Goal: Information Seeking & Learning: Learn about a topic

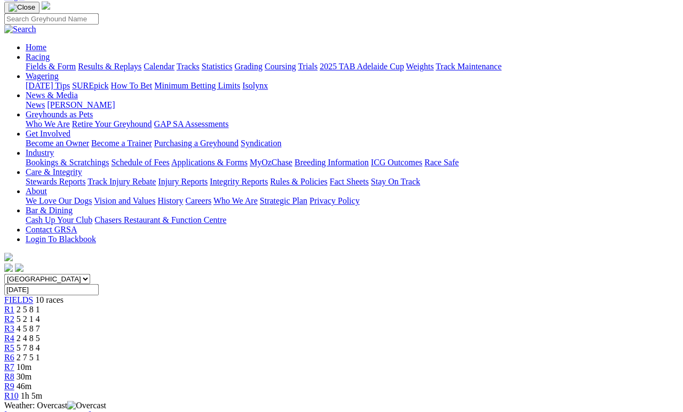
scroll to position [74, 0]
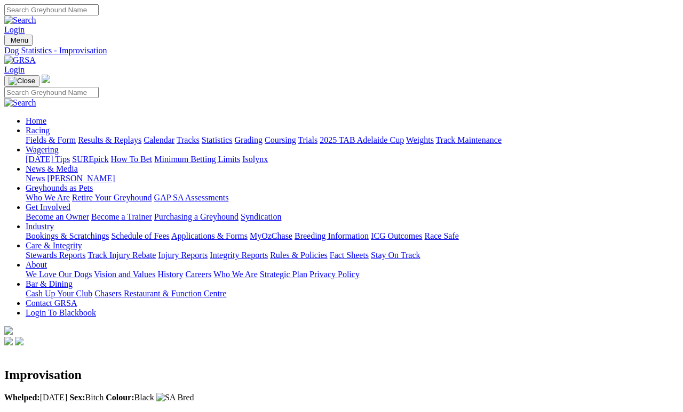
scroll to position [5, 0]
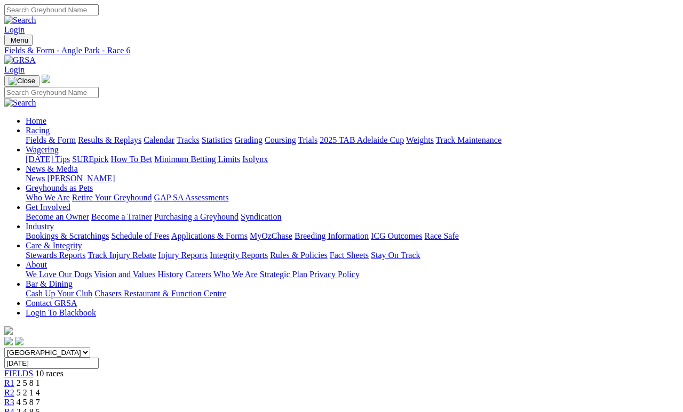
scroll to position [132, 0]
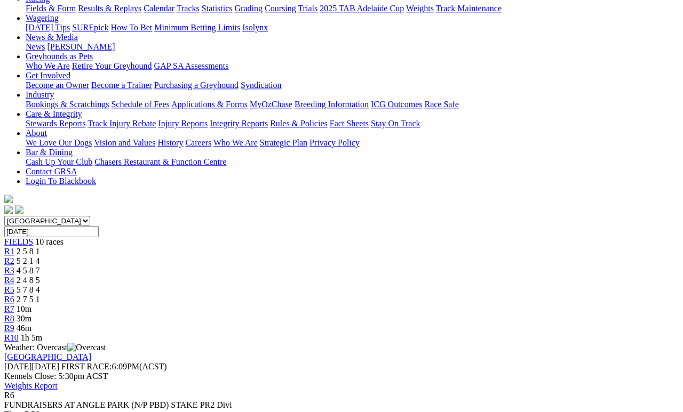
click at [40, 285] on span "5 7 8 4" at bounding box center [28, 289] width 23 height 9
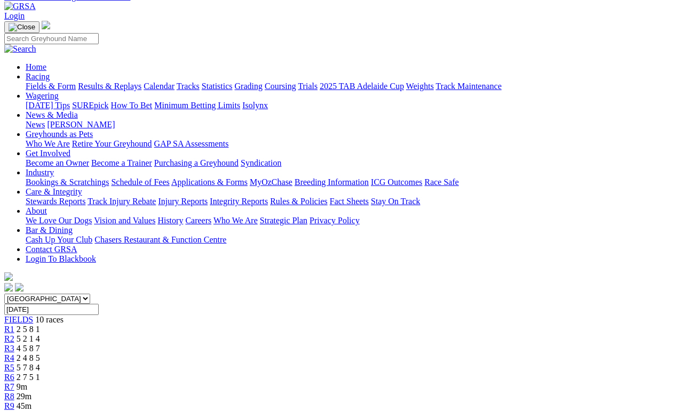
scroll to position [50, 0]
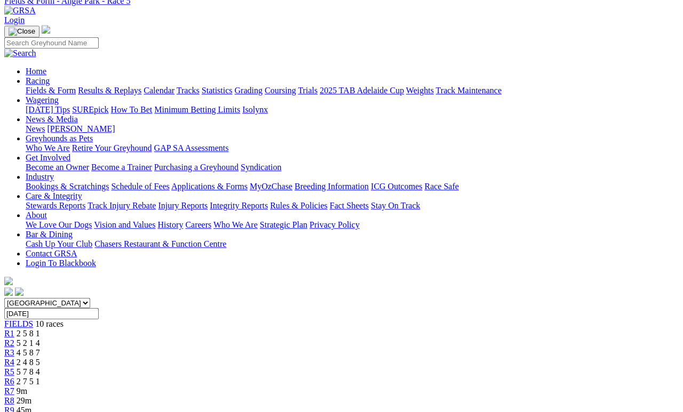
click at [14, 358] on span "R4" at bounding box center [9, 362] width 10 height 9
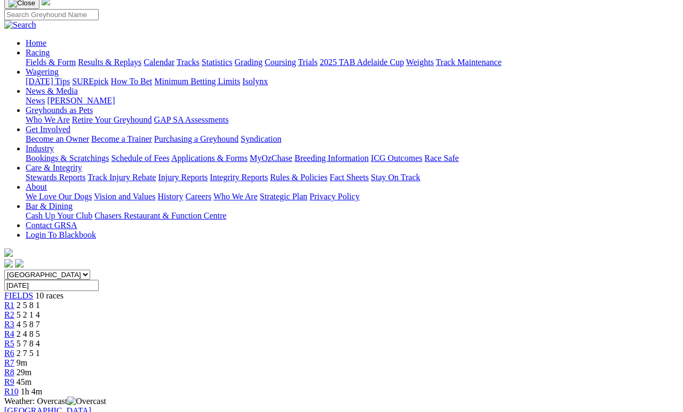
scroll to position [77, 0]
click at [40, 321] on span "4 5 8 7" at bounding box center [28, 325] width 23 height 9
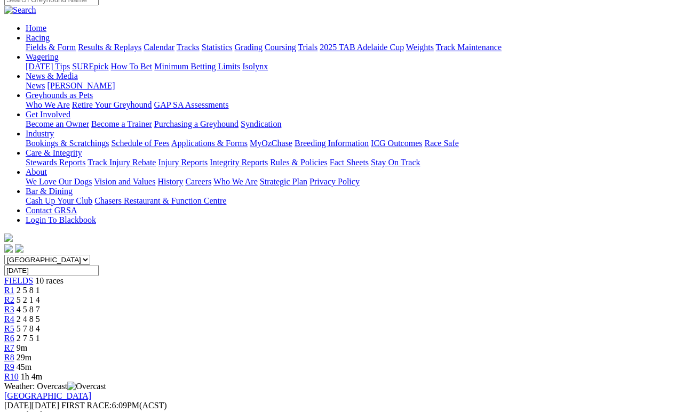
scroll to position [153, 0]
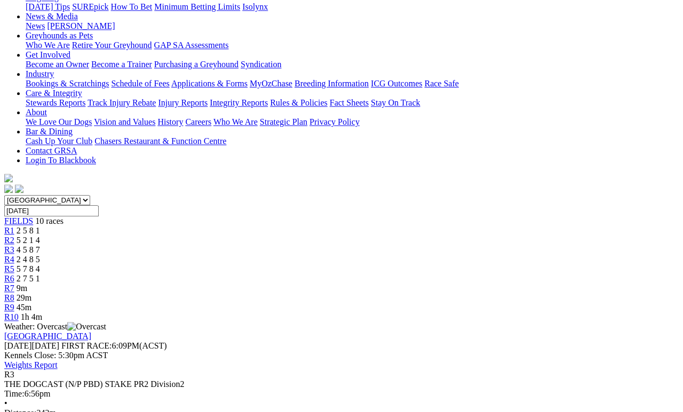
click at [14, 236] on span "R2" at bounding box center [9, 240] width 10 height 9
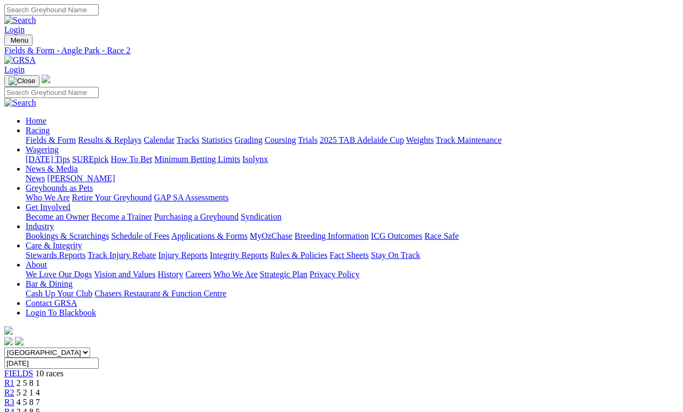
click at [14, 379] on link "R1" at bounding box center [9, 383] width 10 height 9
click at [33, 369] on span "FIELDS" at bounding box center [18, 373] width 29 height 9
